Goal: Task Accomplishment & Management: Use online tool/utility

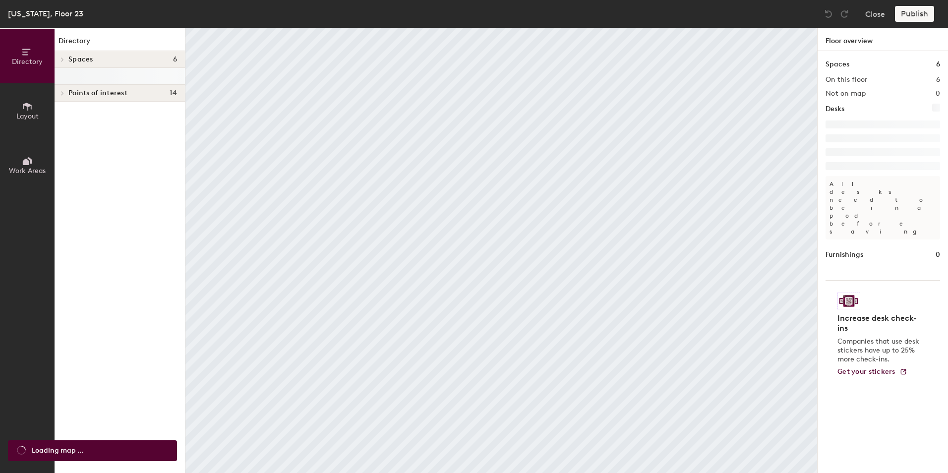
click at [30, 111] on icon at bounding box center [27, 106] width 11 height 11
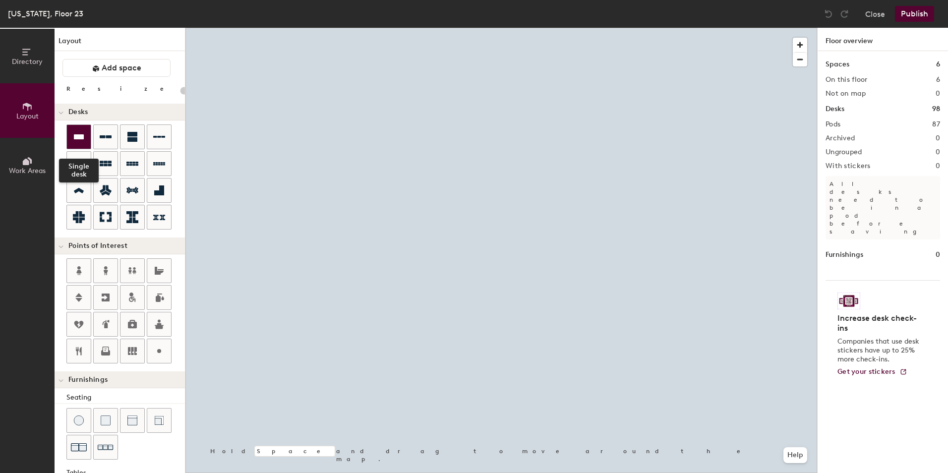
click at [74, 136] on icon at bounding box center [79, 136] width 10 height 5
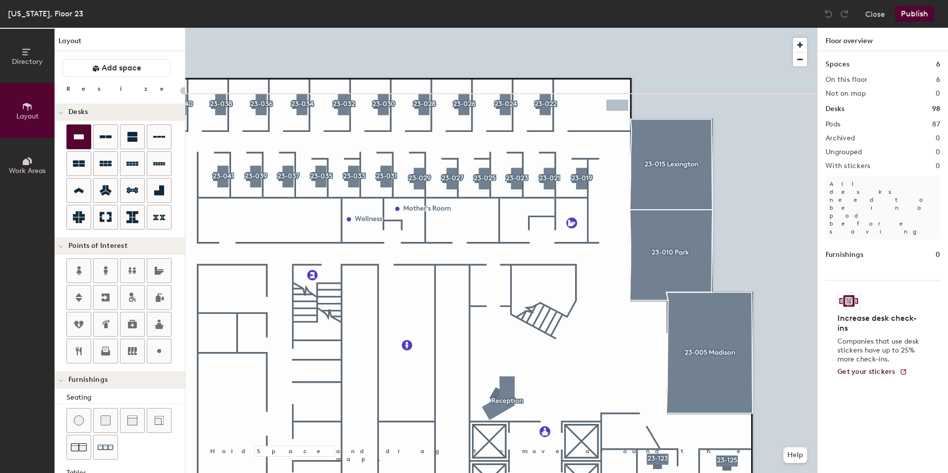
type input "100"
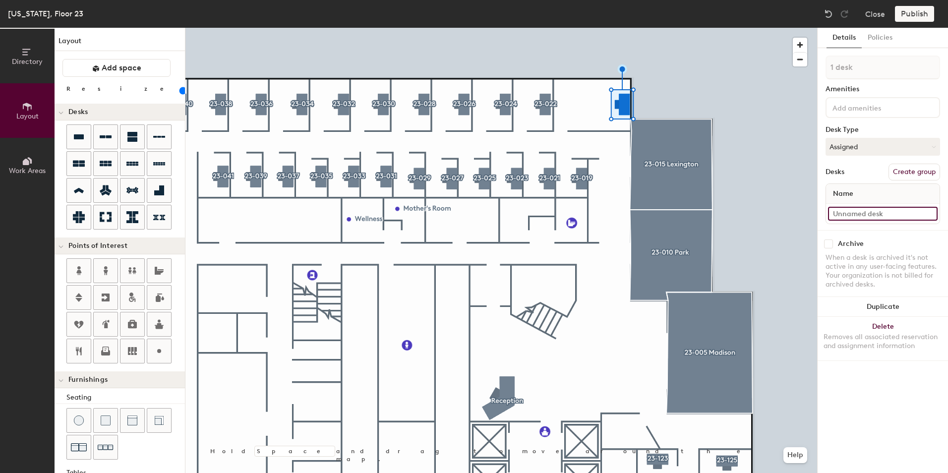
click at [879, 214] on input at bounding box center [883, 214] width 110 height 14
type input "Partner Office"
drag, startPoint x: 908, startPoint y: 171, endPoint x: 890, endPoint y: 124, distance: 50.3
click at [907, 170] on button "Create group" at bounding box center [914, 172] width 52 height 17
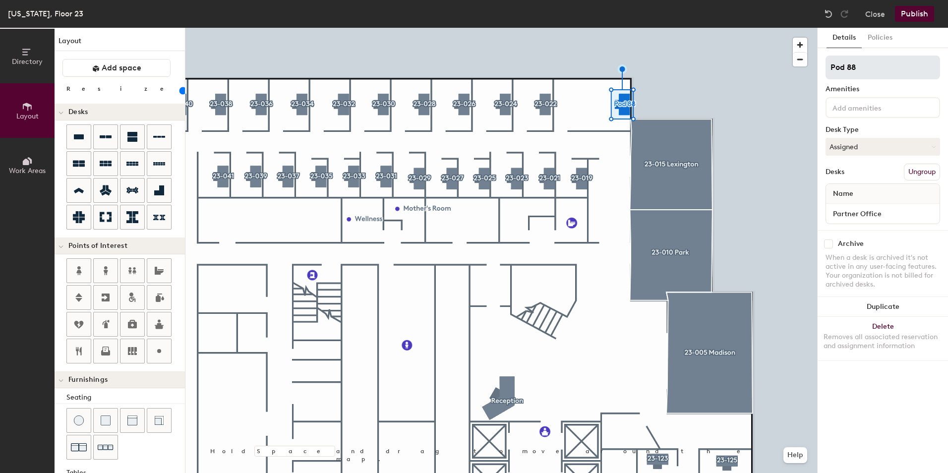
click at [721, 78] on div "Directory Layout Work Areas Layout Add space Resize Desks Points of Interest Fu…" at bounding box center [474, 250] width 948 height 445
type input "23-020"
click at [914, 143] on button "Assigned" at bounding box center [882, 147] width 114 height 18
click at [864, 192] on div "Hot" at bounding box center [875, 192] width 99 height 15
click at [882, 144] on button "Hot" at bounding box center [882, 147] width 114 height 18
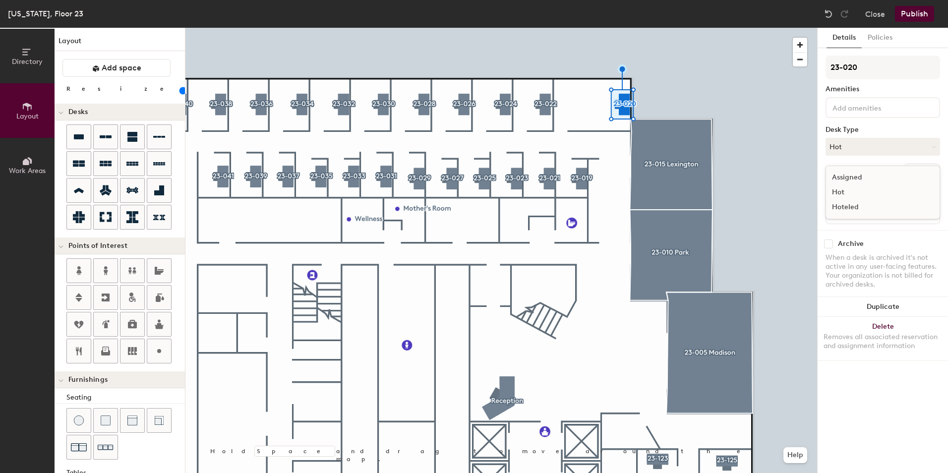
click at [876, 206] on div "Hoteled" at bounding box center [875, 207] width 99 height 15
click at [909, 15] on button "Publish" at bounding box center [914, 14] width 39 height 16
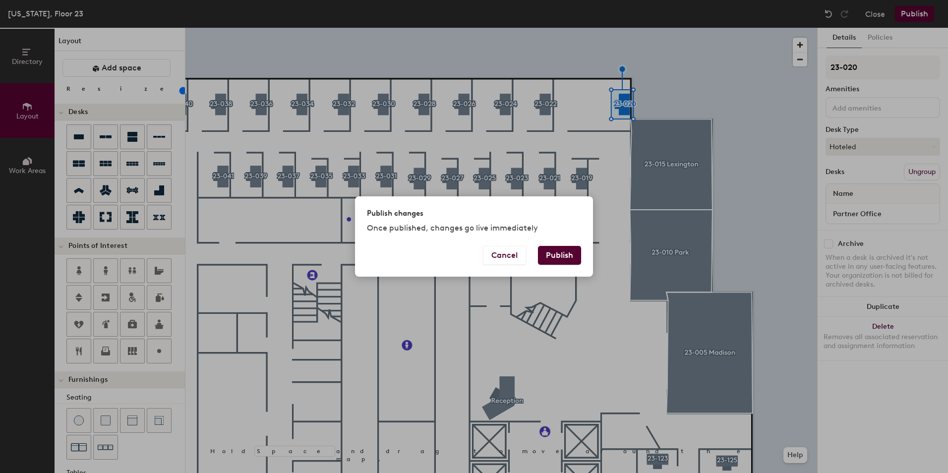
drag, startPoint x: 569, startPoint y: 256, endPoint x: 583, endPoint y: 249, distance: 15.5
click at [567, 260] on button "Publish" at bounding box center [559, 255] width 43 height 19
type input "20"
